Goal: Use online tool/utility: Utilize a website feature to perform a specific function

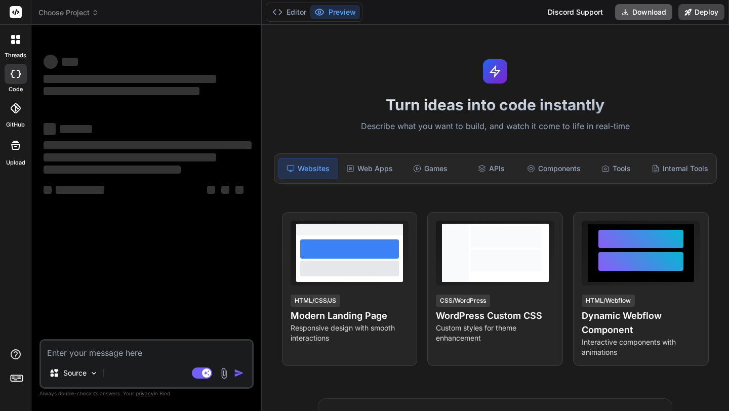
click at [657, 10] on button "Download" at bounding box center [643, 12] width 57 height 16
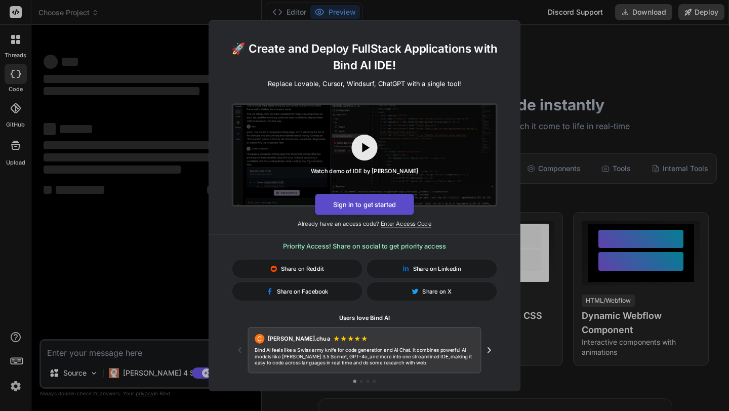
click at [360, 204] on button "Sign in to get started" at bounding box center [364, 203] width 99 height 21
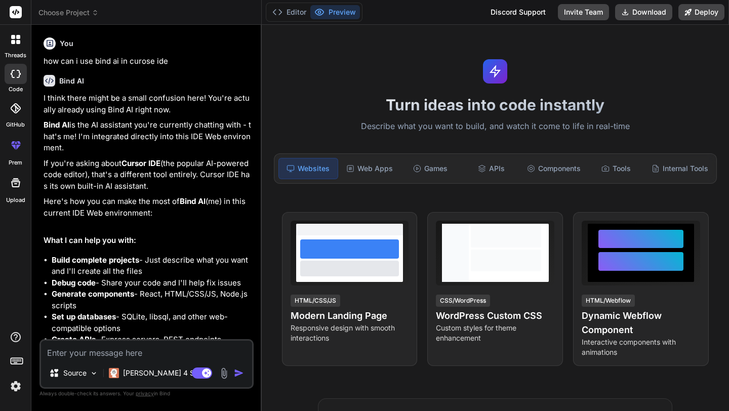
scroll to position [395, 0]
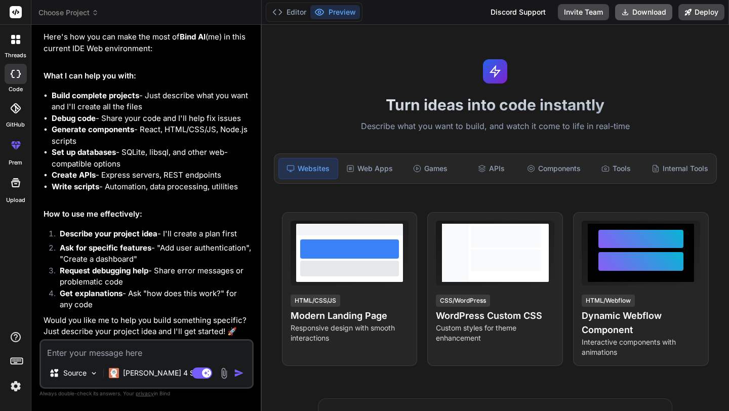
click at [640, 9] on button "Download" at bounding box center [643, 12] width 57 height 16
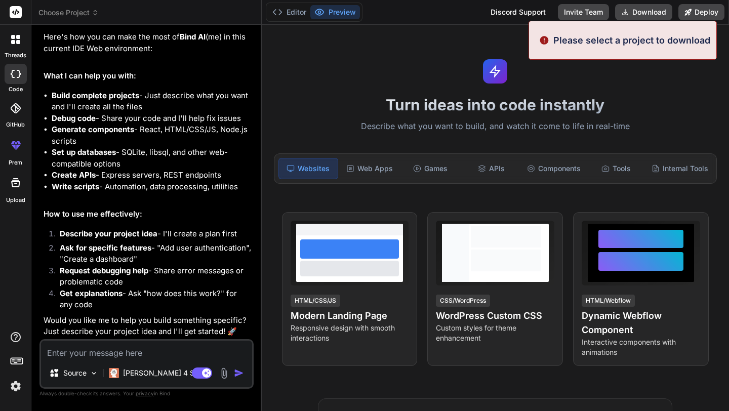
click at [365, 48] on div "Turn ideas into code instantly Describe what you want to build, and watch it co…" at bounding box center [495, 218] width 467 height 386
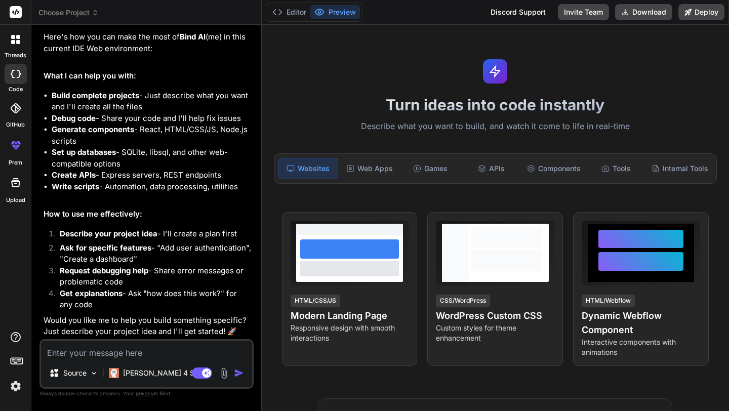
click at [12, 188] on icon at bounding box center [16, 183] width 12 height 12
type textarea "x"
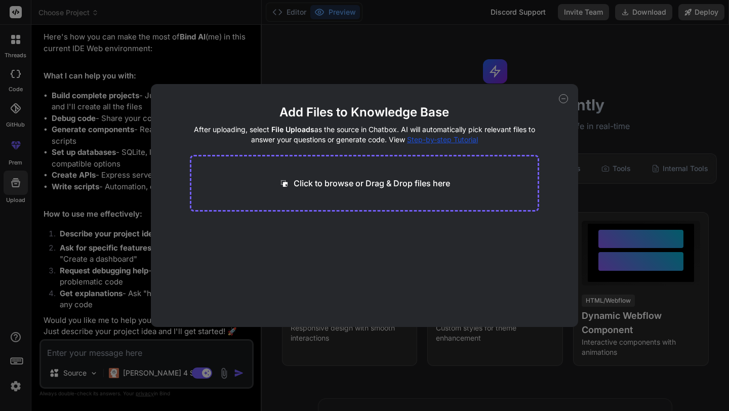
click at [420, 194] on div "Click to browse or Drag & Drop files here" at bounding box center [365, 183] width 350 height 57
click at [408, 184] on p "Click to browse or Drag & Drop files here" at bounding box center [372, 183] width 156 height 12
type input "C:\fakepath\quantum-evasion-system.js"
click at [536, 297] on button "Finish" at bounding box center [521, 297] width 35 height 20
click at [565, 101] on icon at bounding box center [563, 98] width 9 height 9
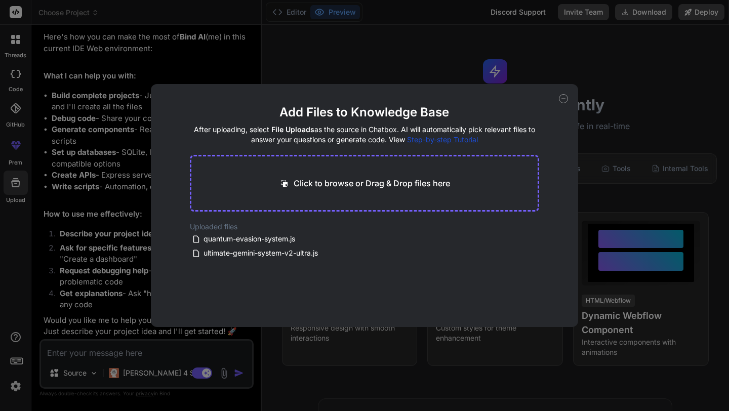
type textarea "x"
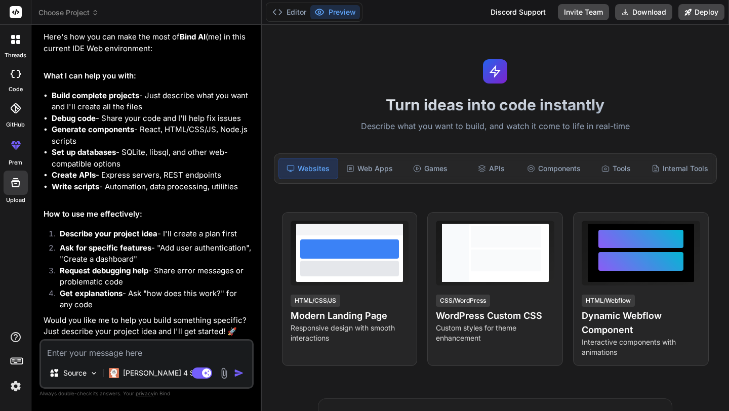
click at [94, 348] on textarea at bounding box center [146, 350] width 211 height 18
type textarea "i"
type textarea "x"
type textarea "i"
type textarea "x"
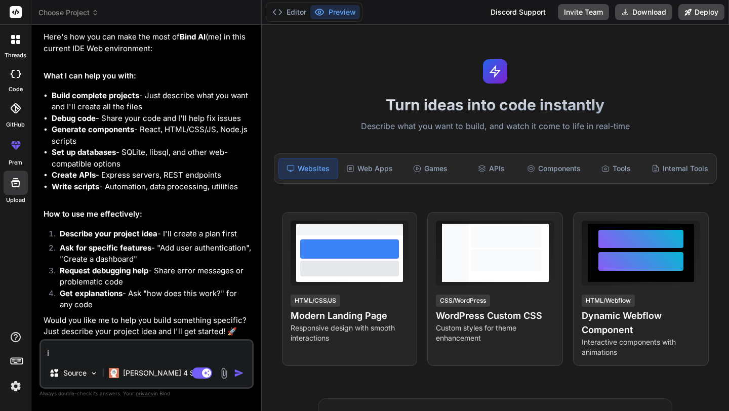
type textarea "i u"
type textarea "x"
type textarea "i uplo"
type textarea "x"
type textarea "i uploa"
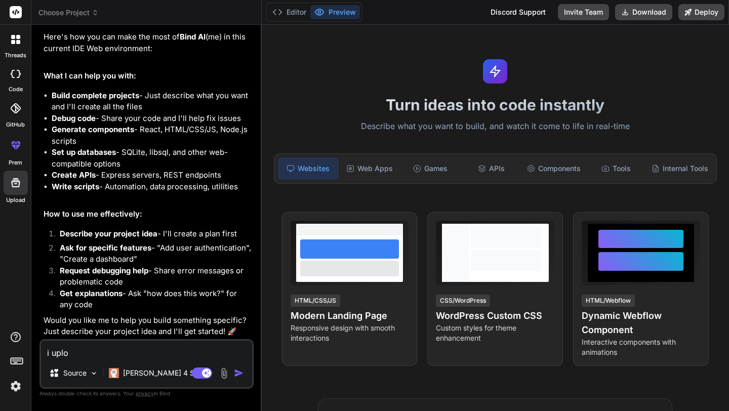
type textarea "x"
type textarea "i upload"
type textarea "x"
type textarea "i uploade"
type textarea "x"
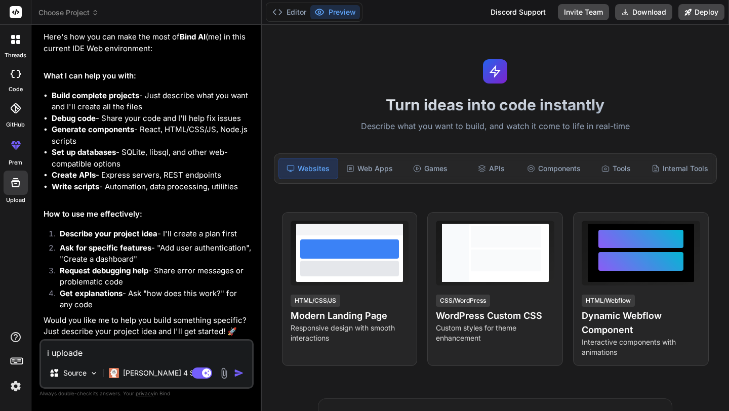
type textarea "i uploaded"
type textarea "x"
type textarea "i uploaded"
type textarea "x"
type textarea "i uploaded t"
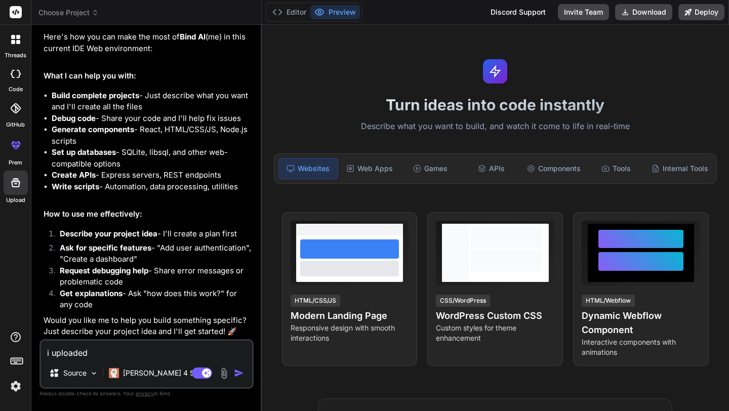
type textarea "x"
type textarea "i uploaded tw"
type textarea "x"
type textarea "i uploaded two"
type textarea "x"
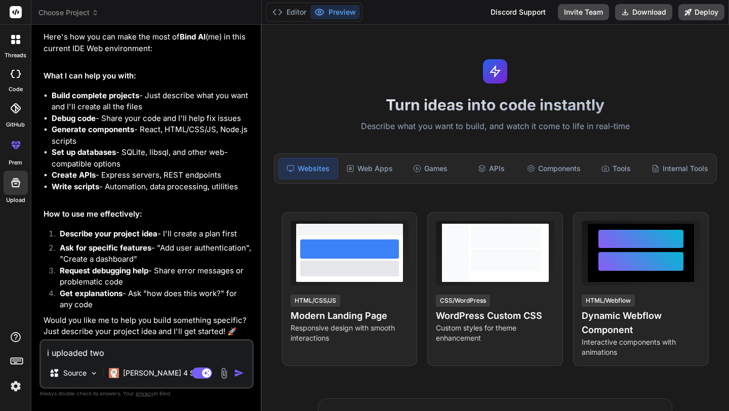
type textarea "i uploaded two"
type textarea "x"
type textarea "i uploaded two f"
type textarea "x"
type textarea "i uploaded two fi"
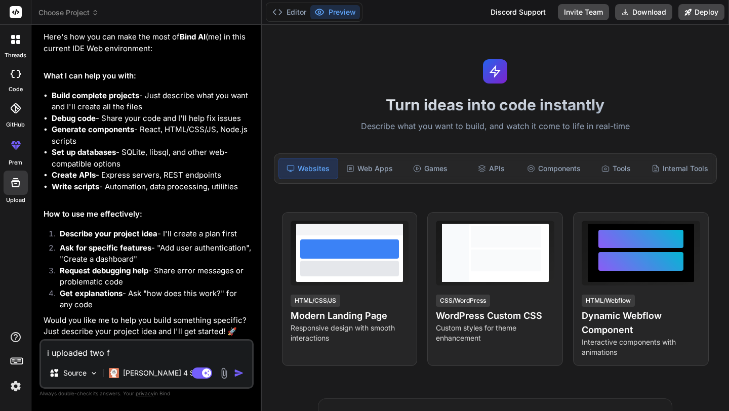
type textarea "x"
type textarea "i uploaded two fil"
type textarea "x"
type textarea "i uploaded two file"
type textarea "x"
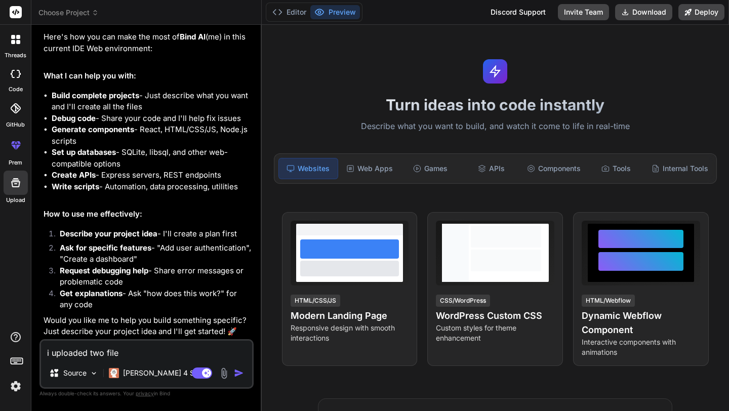
type textarea "i uploaded two files"
type textarea "x"
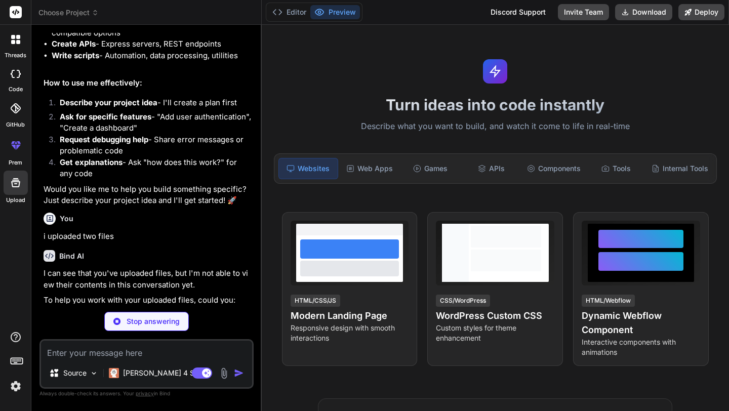
scroll to position [693, 0]
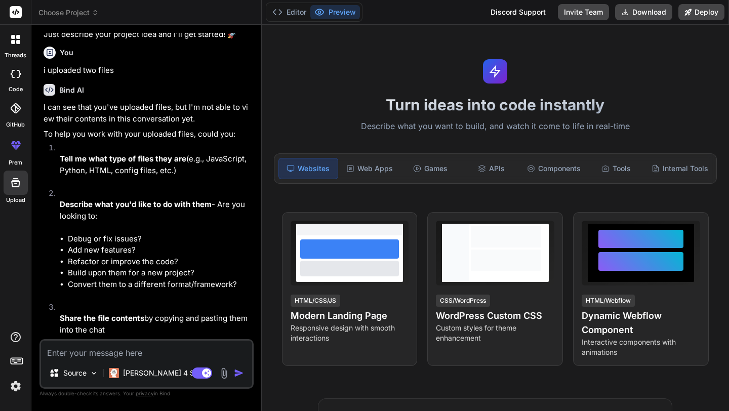
type textarea "x"
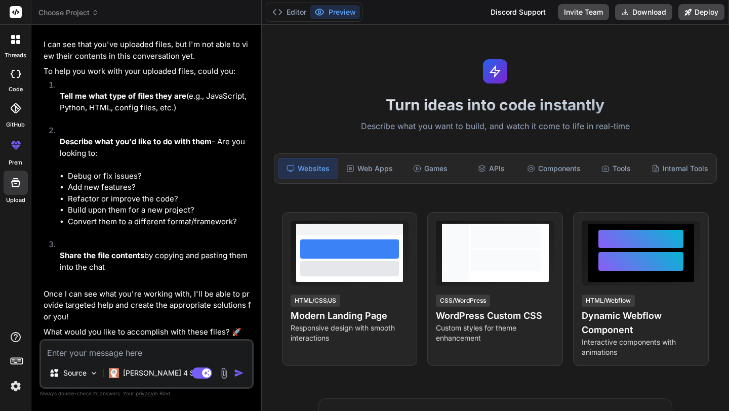
scroll to position [756, 0]
click at [87, 351] on textarea at bounding box center [146, 350] width 211 height 18
type textarea "t"
type textarea "x"
type textarea "te"
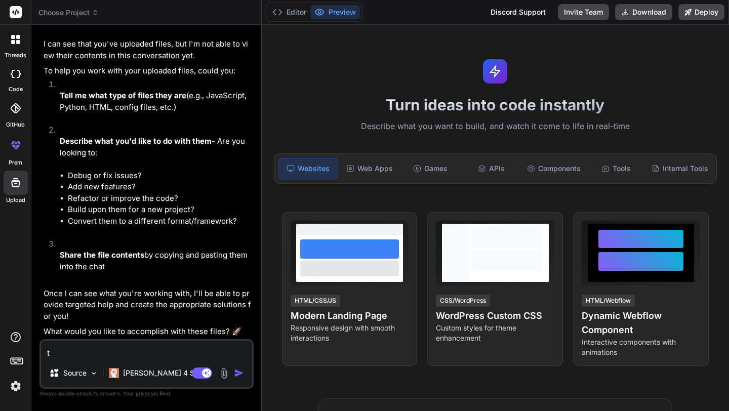
type textarea "x"
type textarea "tel"
type textarea "x"
type textarea "tell"
type textarea "x"
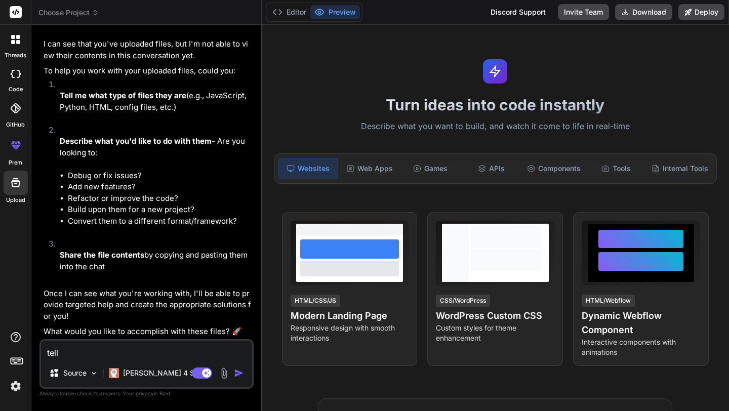
type textarea "tell"
type textarea "x"
type textarea "tell m"
type textarea "x"
type textarea "tell me"
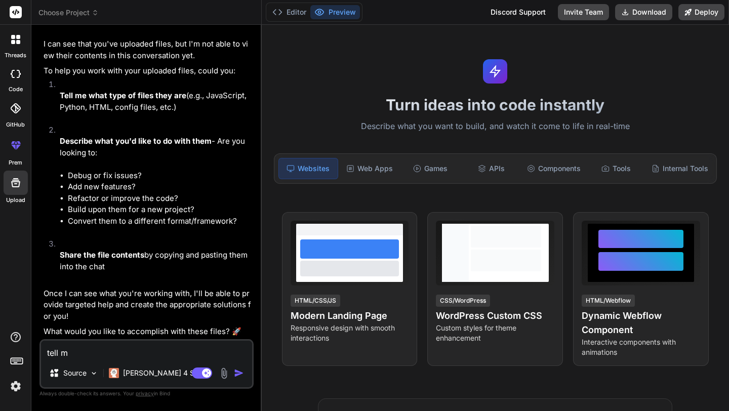
type textarea "x"
type textarea "tell me"
type textarea "x"
type textarea "tell me a"
type textarea "x"
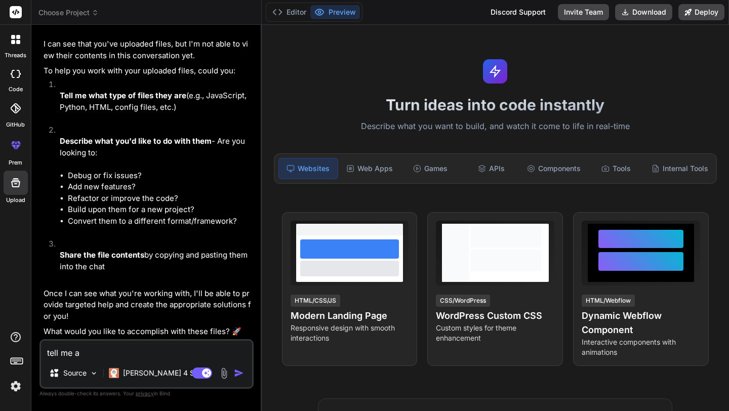
type textarea "tell me ab"
type textarea "x"
type textarea "tell me abo"
type textarea "x"
type textarea "tell me abou"
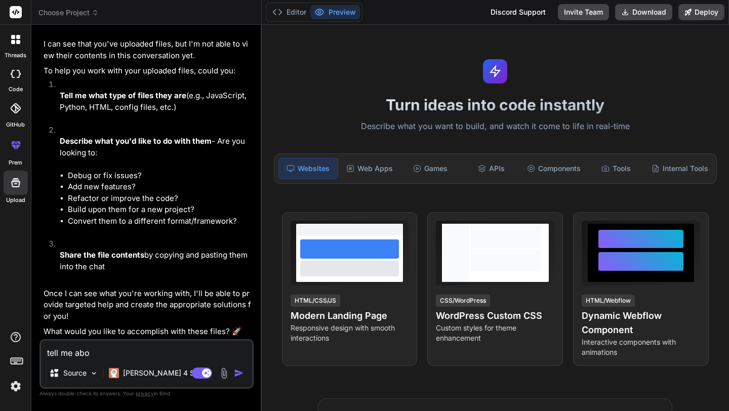
type textarea "x"
type textarea "tell me abouy"
type textarea "x"
type textarea "tell me abouyr"
type textarea "x"
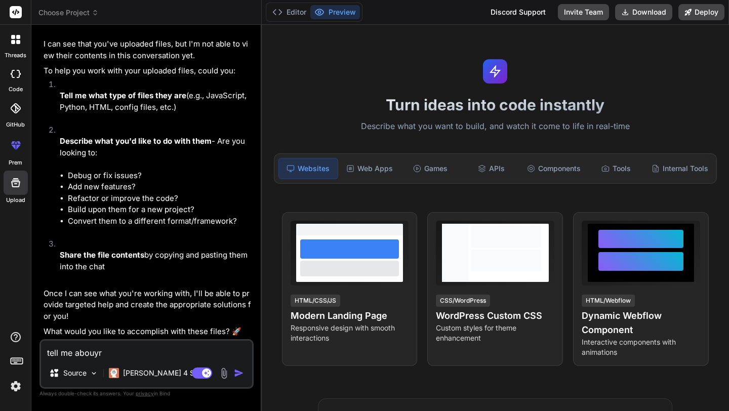
type textarea "tell me abouy"
type textarea "x"
type textarea "tell me abou"
type textarea "x"
type textarea "tell me about"
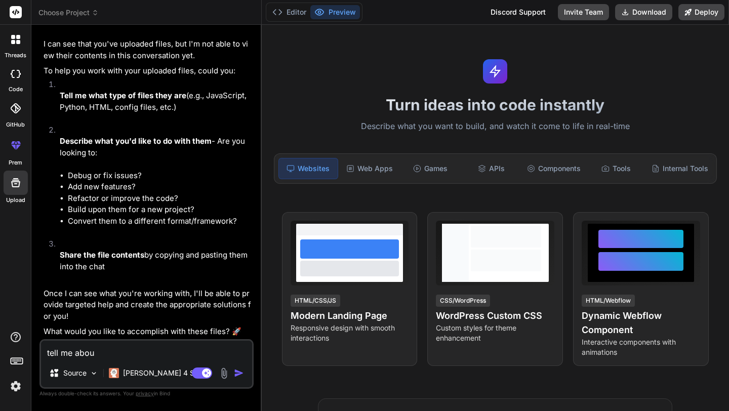
type textarea "x"
type textarea "tell me about"
type textarea "x"
type textarea "tell me about t"
type textarea "x"
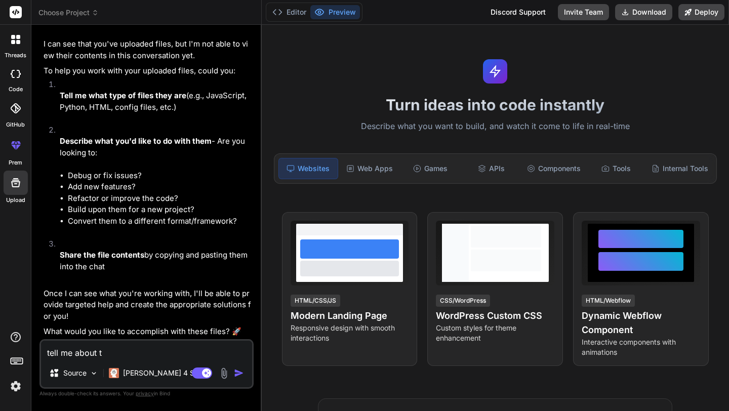
type textarea "tell me about th"
type textarea "x"
type textarea "tell me about tho"
type textarea "x"
type textarea "tell me about [PERSON_NAME]"
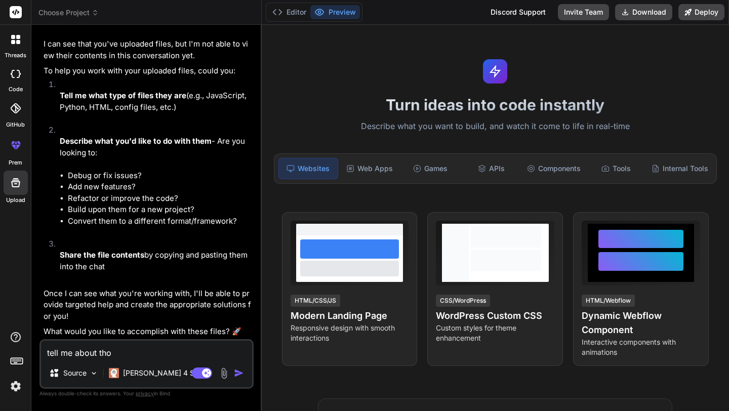
type textarea "x"
type textarea "tell me about those"
type textarea "x"
type textarea "tell me about those"
type textarea "x"
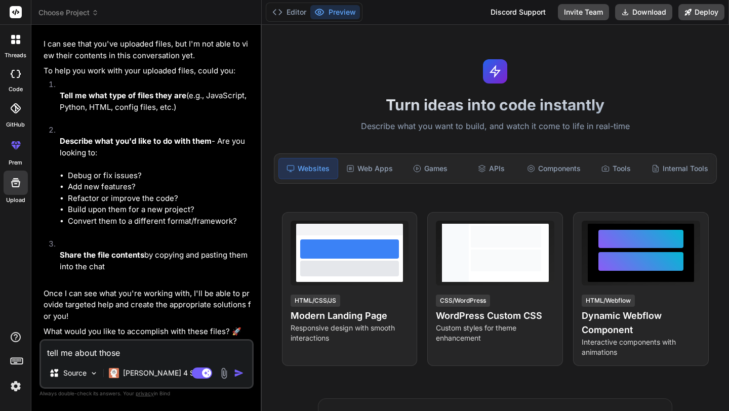
type textarea "tell me about those f"
type textarea "x"
type textarea "tell me about those fi"
type textarea "x"
type textarea "tell me about those fil"
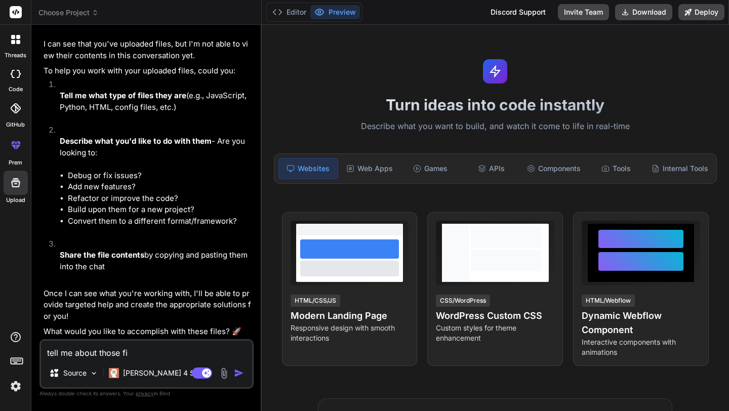
type textarea "x"
type textarea "tell me about those file"
type textarea "x"
type textarea "tell me about those files"
type textarea "x"
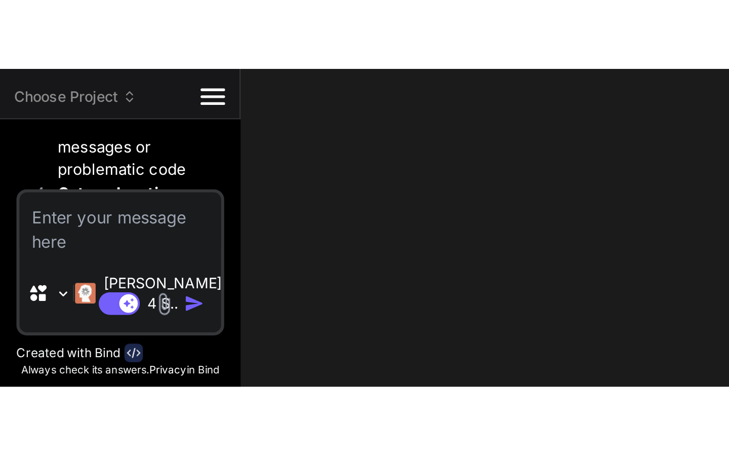
scroll to position [1761, 0]
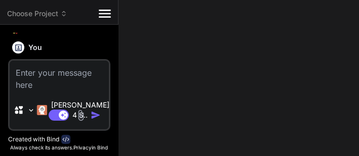
click at [96, 116] on img "button" at bounding box center [96, 115] width 10 height 10
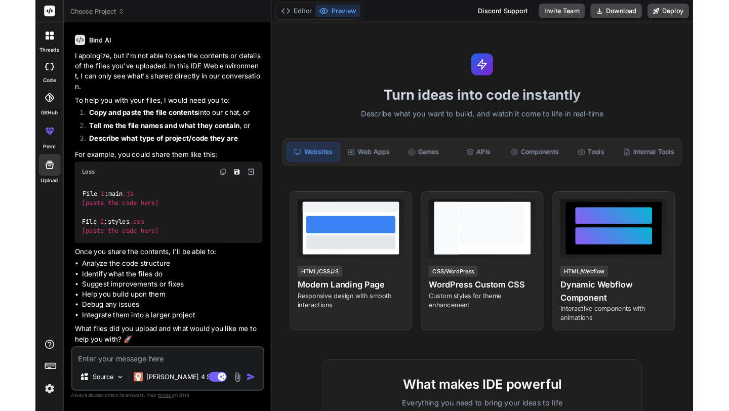
scroll to position [1069, 0]
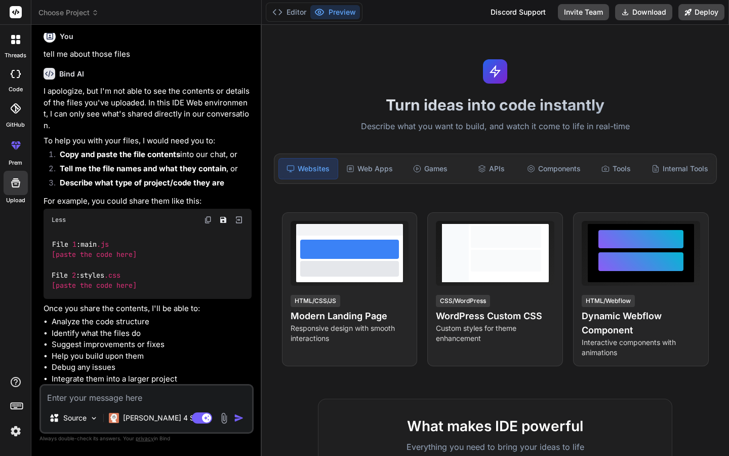
type textarea "x"
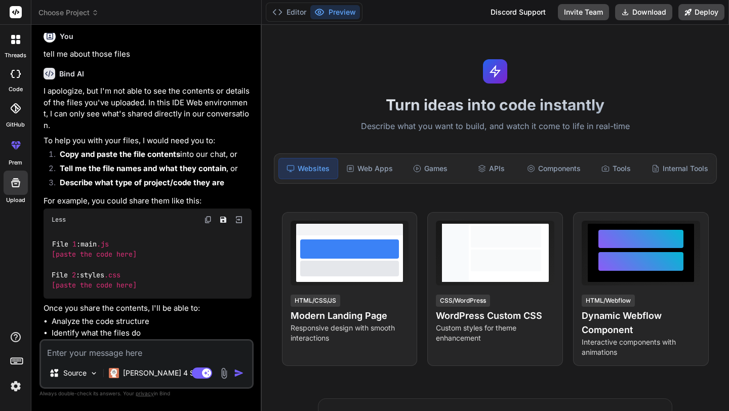
scroll to position [1132, 0]
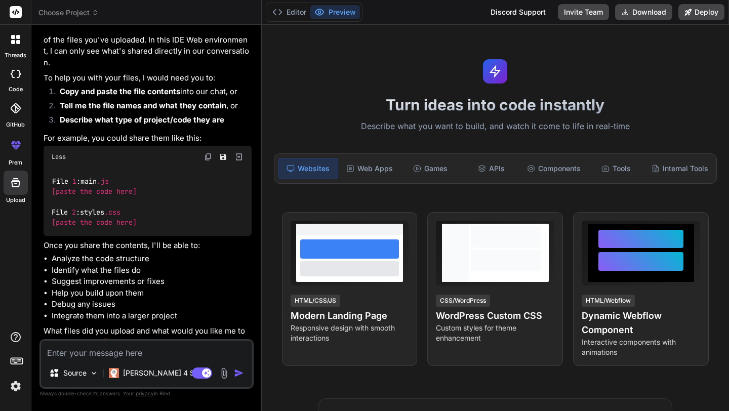
click at [17, 383] on img at bounding box center [15, 386] width 17 height 17
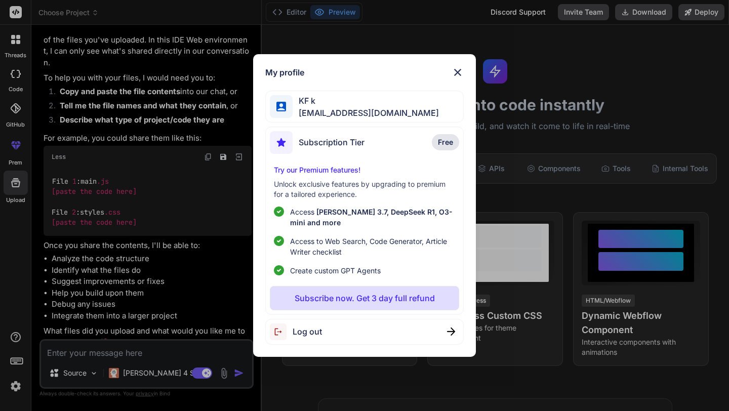
click at [456, 72] on img at bounding box center [458, 72] width 12 height 12
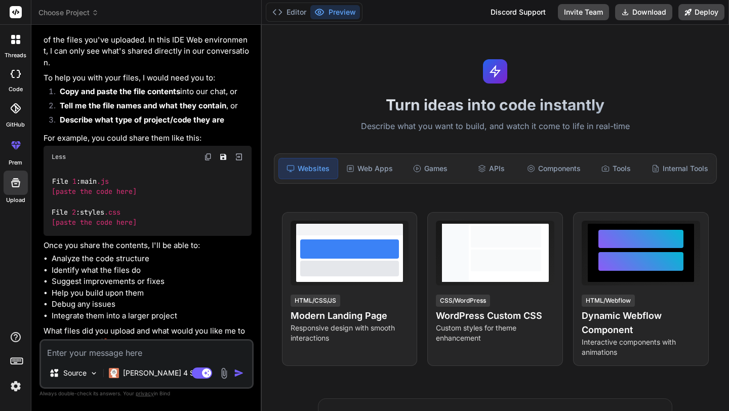
click at [16, 5] on div at bounding box center [15, 12] width 31 height 25
click at [293, 12] on button "Editor" at bounding box center [289, 12] width 42 height 14
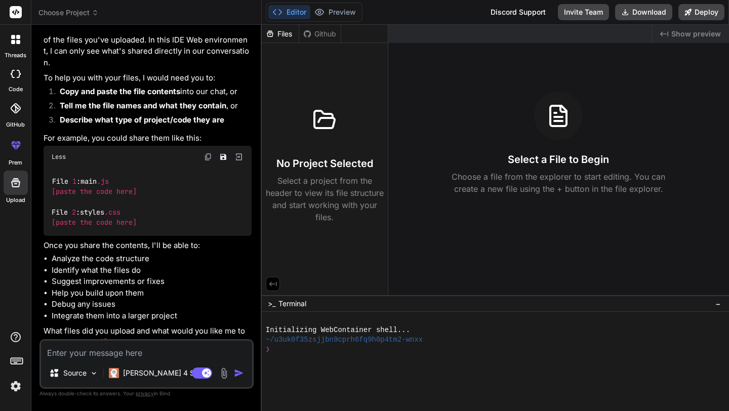
click at [349, 131] on div "No Project Selected Select a project from the header to view its file structure…" at bounding box center [325, 160] width 118 height 128
drag, startPoint x: 328, startPoint y: 120, endPoint x: 328, endPoint y: 182, distance: 61.8
click at [328, 119] on icon at bounding box center [324, 120] width 24 height 24
click at [330, 195] on p "Select a project from the header to view its file structure and start working w…" at bounding box center [325, 199] width 118 height 49
click at [330, 153] on div "No Project Selected Select a project from the header to view its file structure…" at bounding box center [325, 160] width 118 height 128
